Goal: Find specific page/section: Find specific page/section

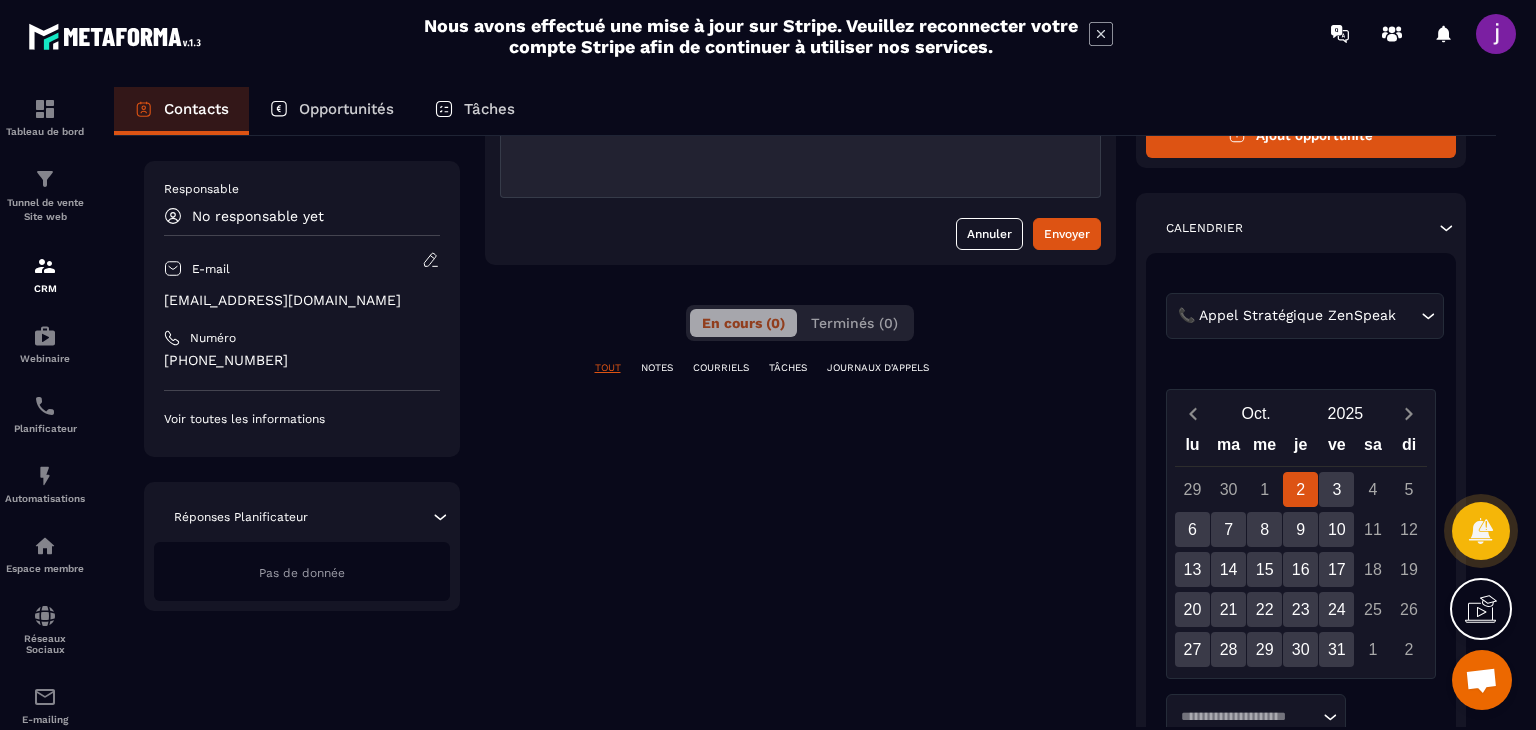
scroll to position [247, 0]
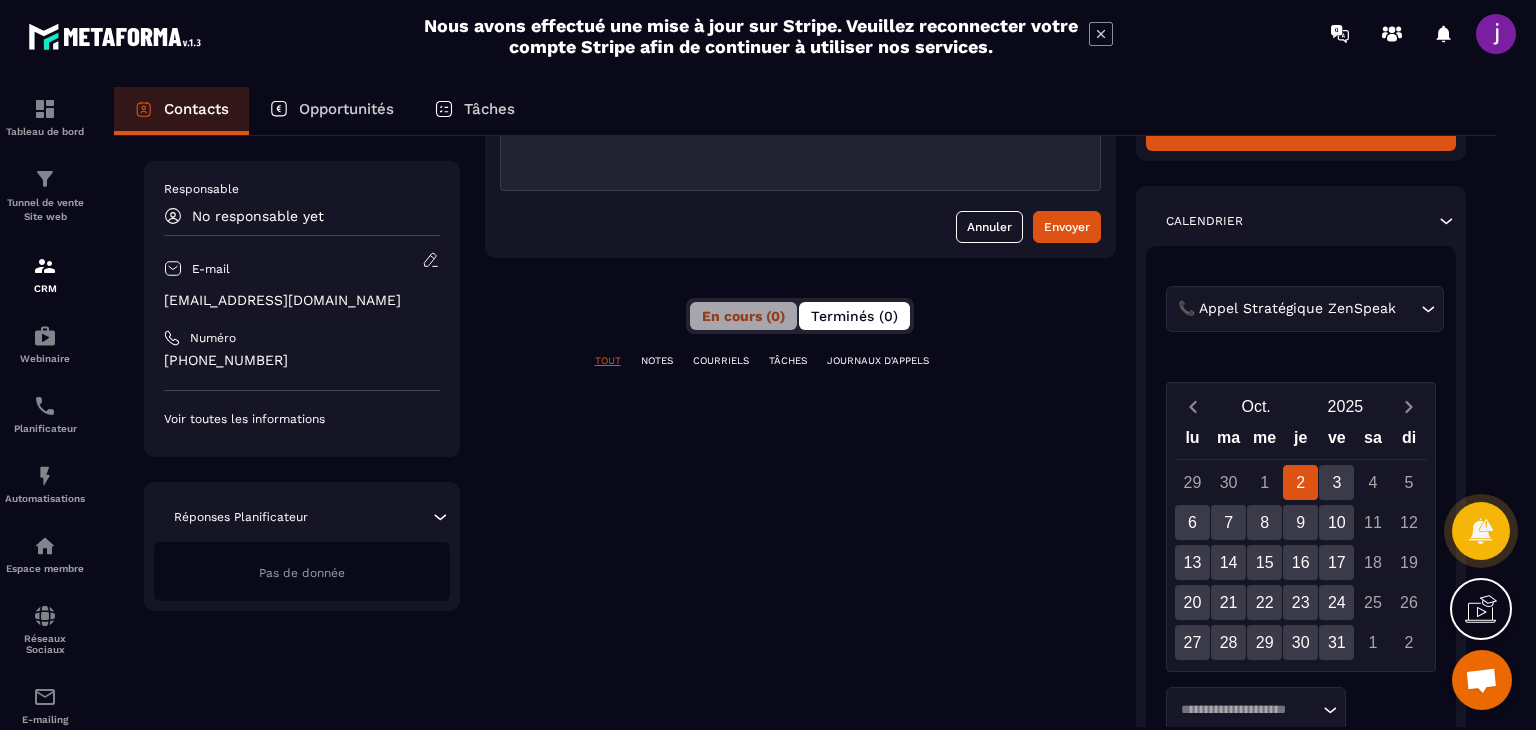
click at [856, 319] on span "Terminés (0)" at bounding box center [854, 316] width 87 height 16
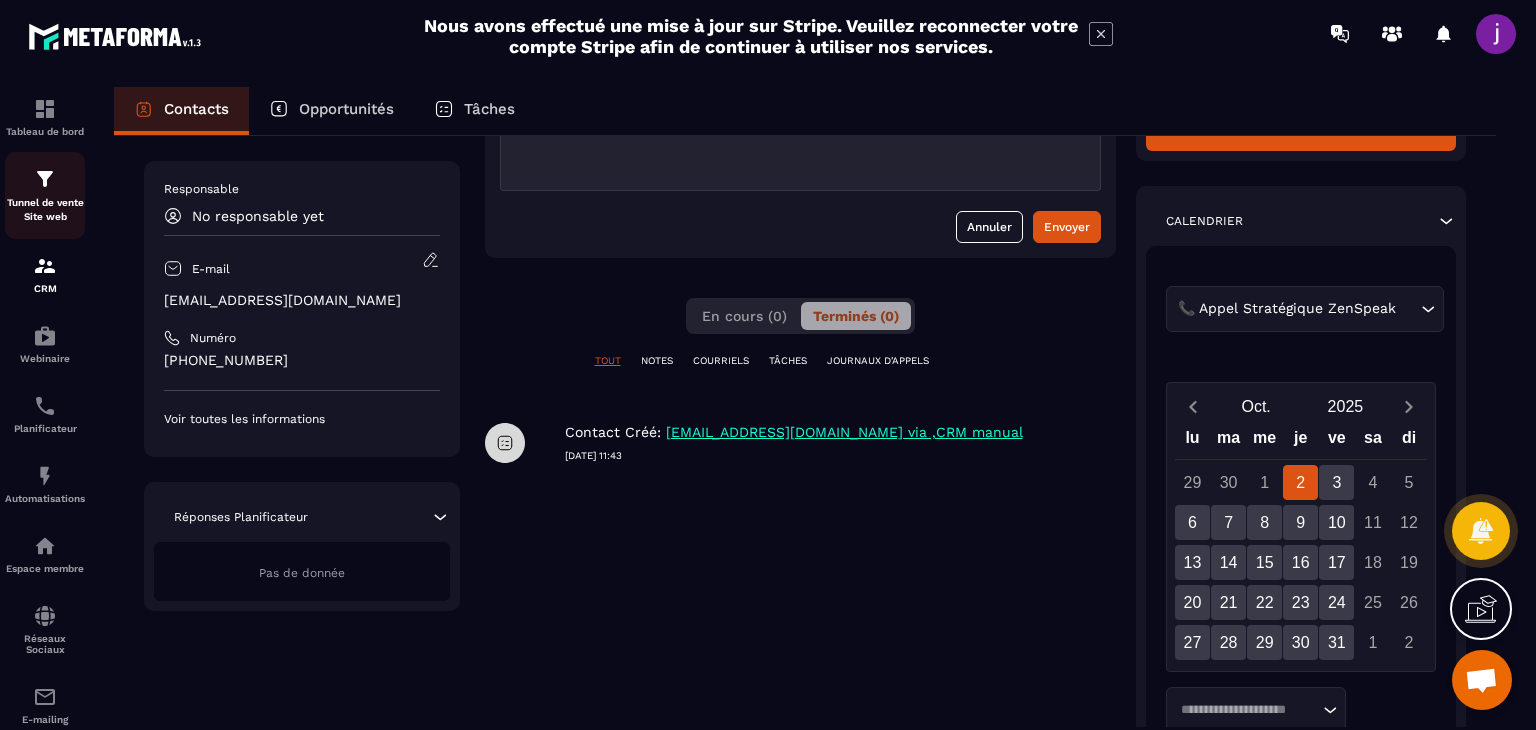
click at [39, 185] on img at bounding box center [45, 179] width 24 height 24
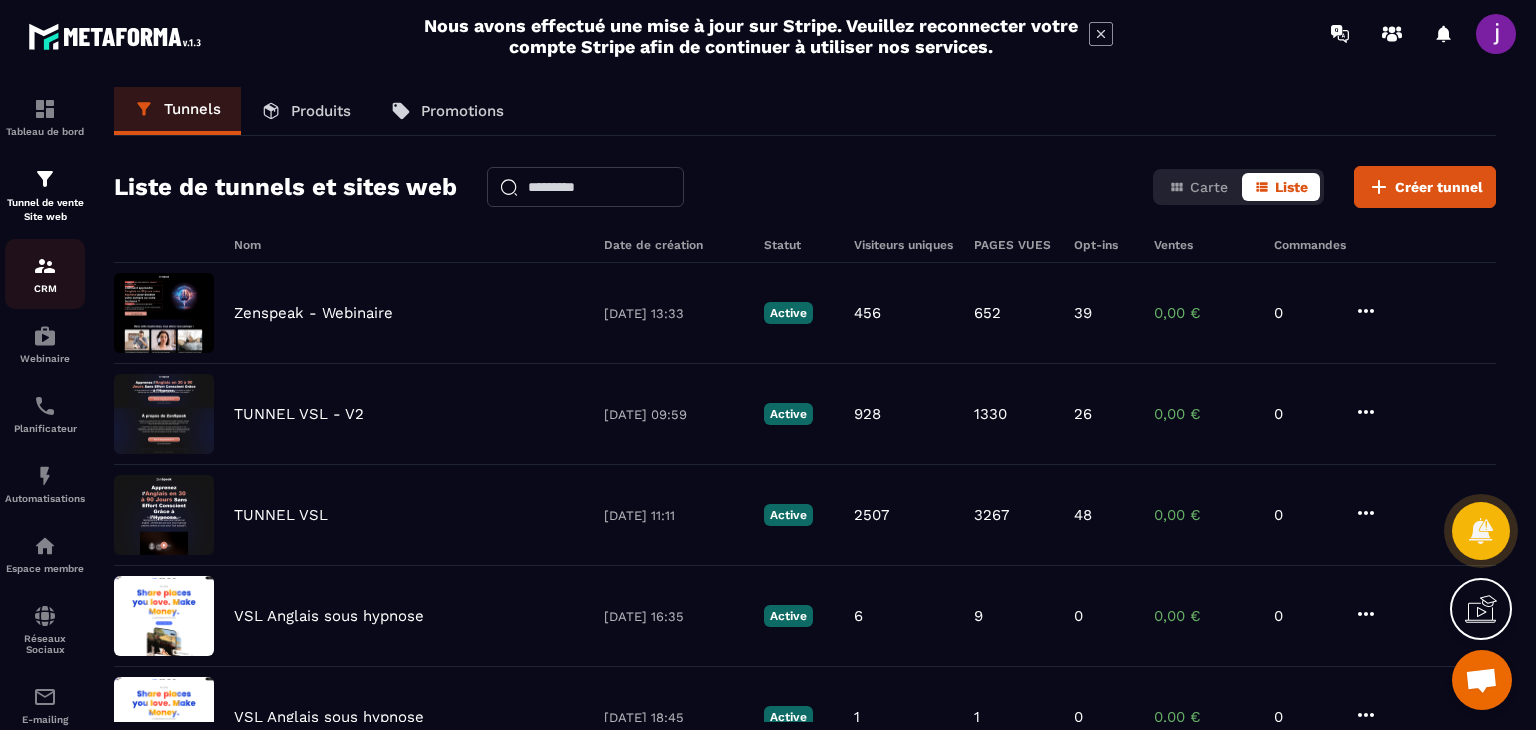
click at [30, 266] on div "CRM" at bounding box center [45, 274] width 80 height 40
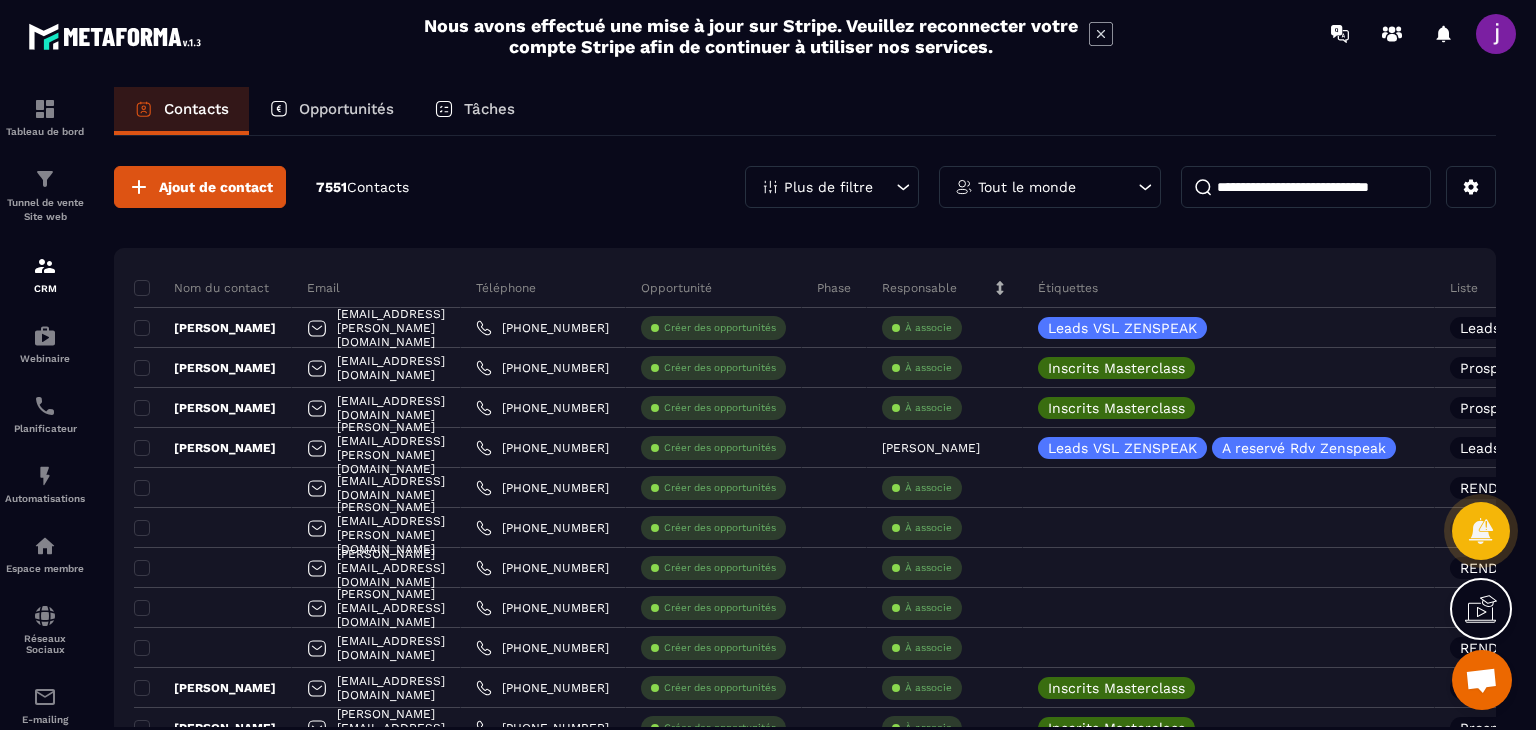
click at [895, 182] on icon at bounding box center [903, 187] width 20 height 20
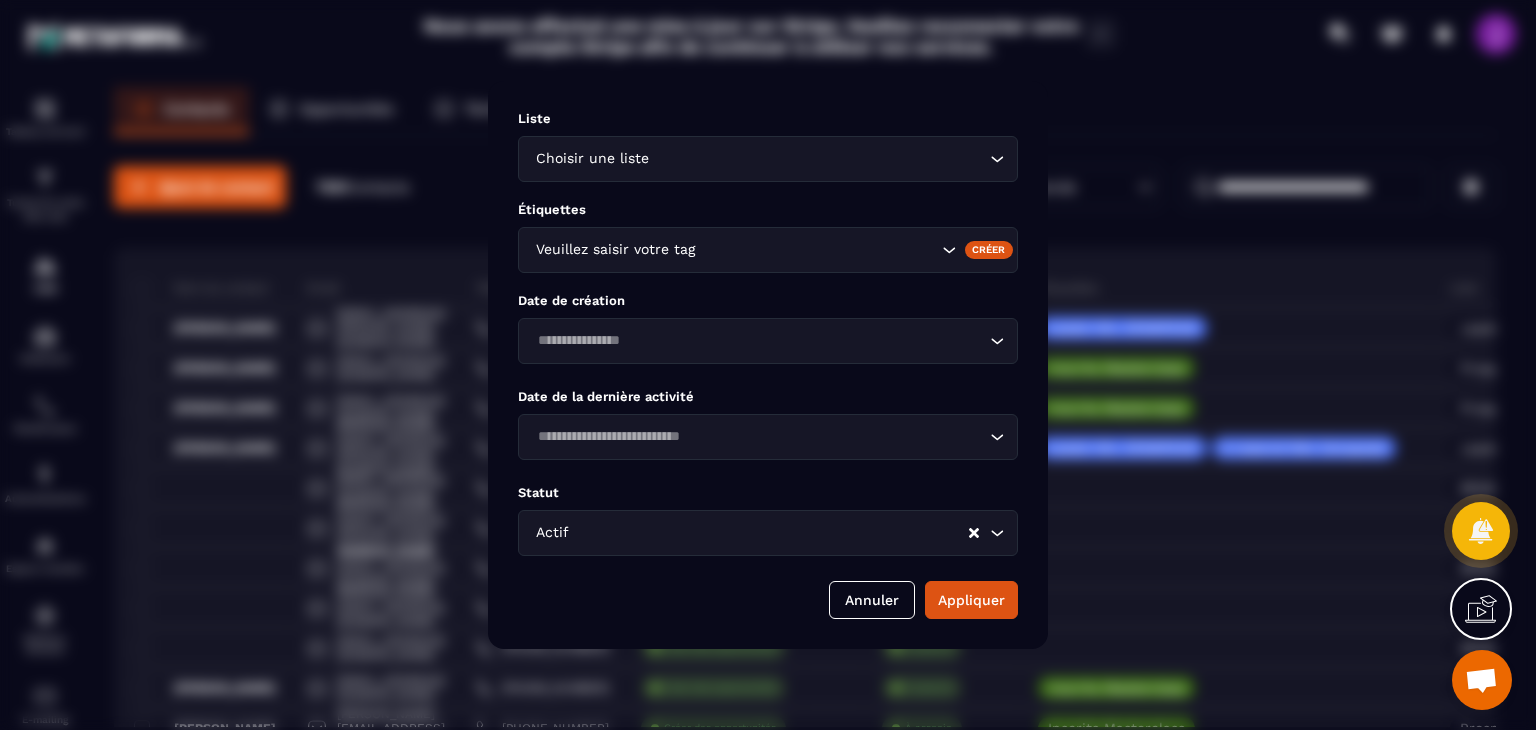
click at [944, 249] on icon "Search for option" at bounding box center [949, 250] width 20 height 20
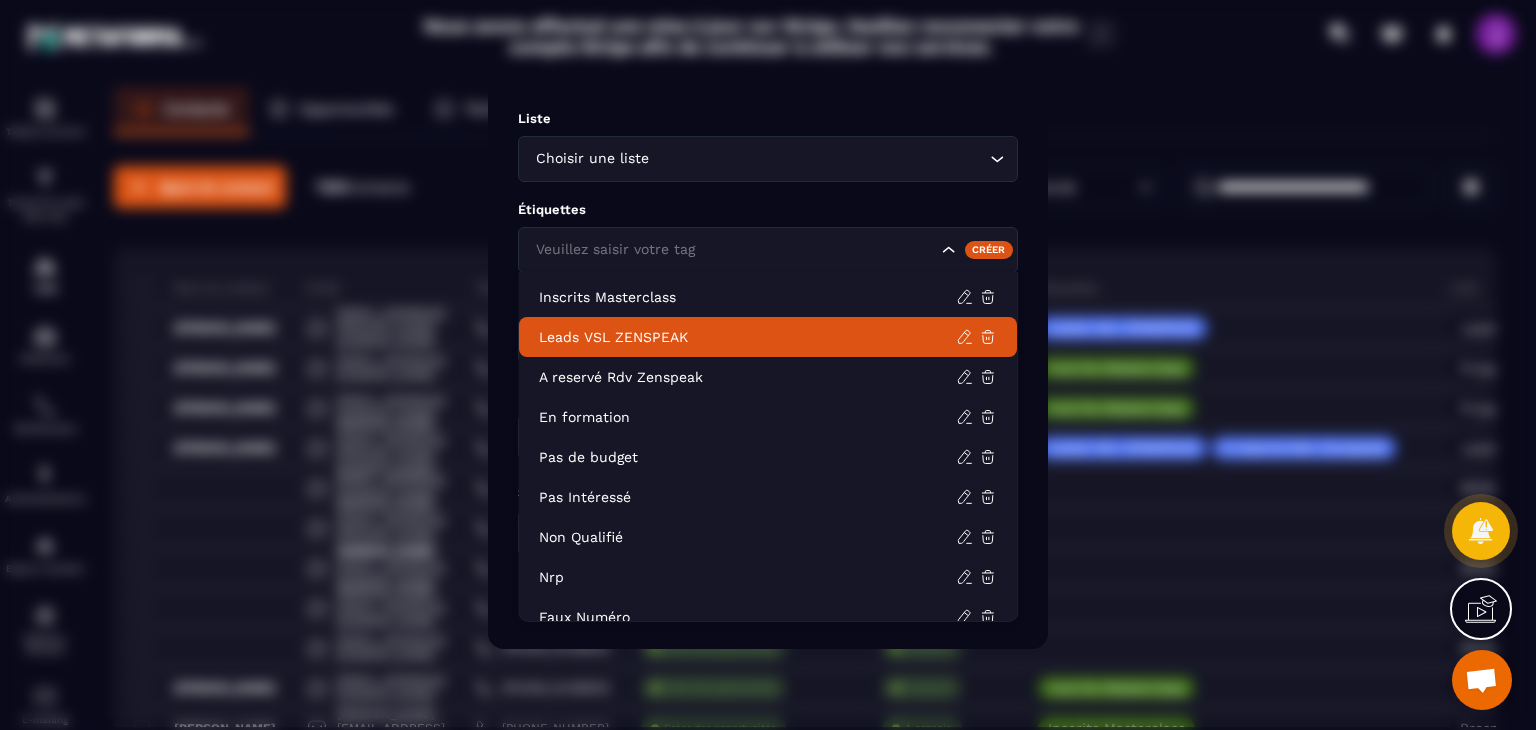
click at [668, 337] on p "Leads VSL ZENSPEAK" at bounding box center [747, 337] width 417 height 20
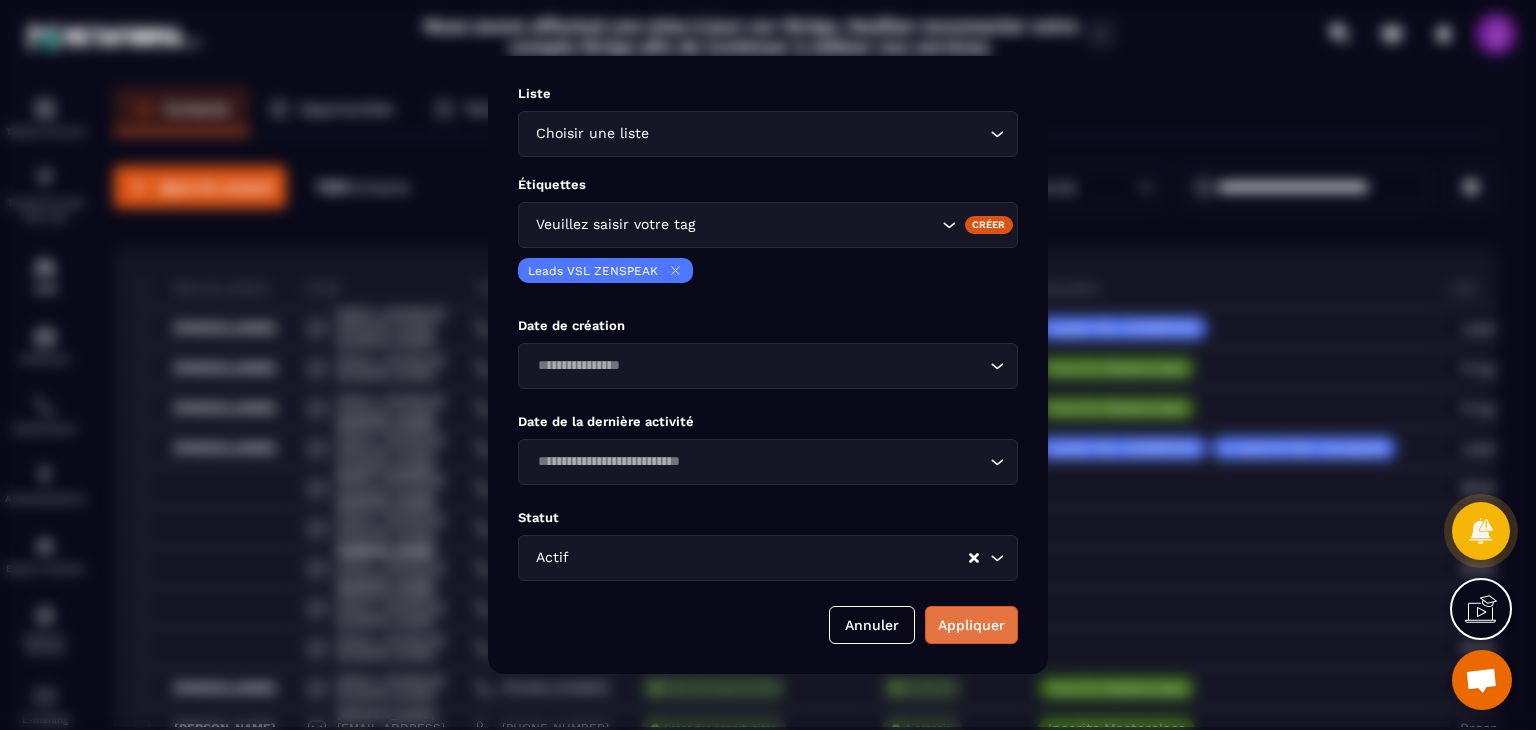
click at [948, 612] on button "Appliquer" at bounding box center [971, 625] width 93 height 38
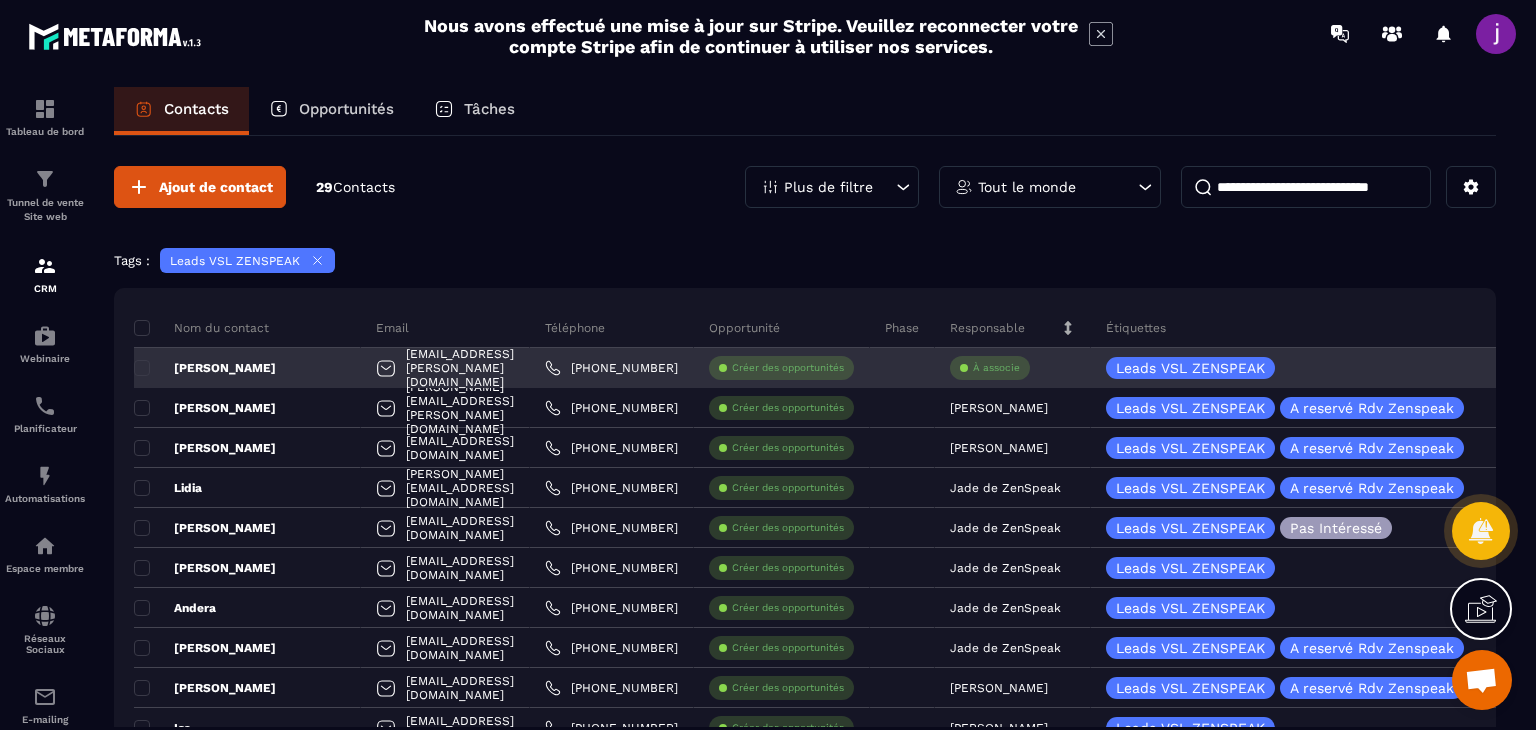
click at [264, 372] on div "[PERSON_NAME]" at bounding box center [247, 368] width 227 height 40
